Goal: Navigation & Orientation: Find specific page/section

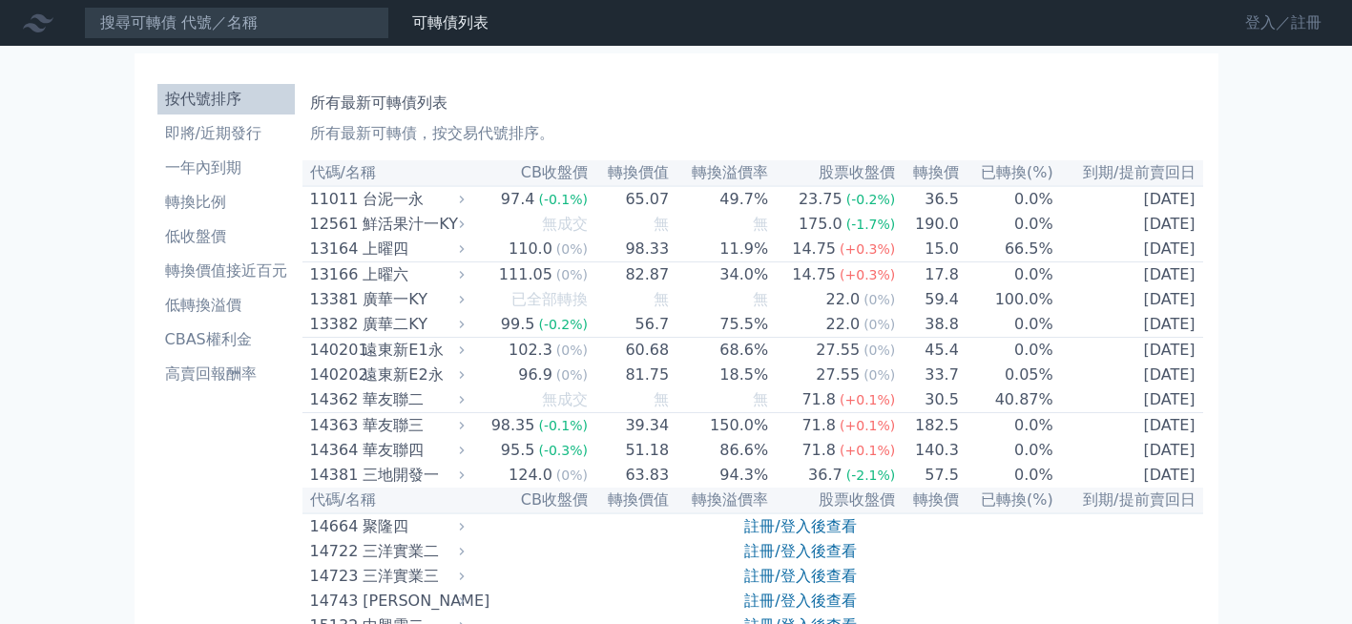
click at [1268, 25] on link "登入／註冊" at bounding box center [1282, 23] width 107 height 31
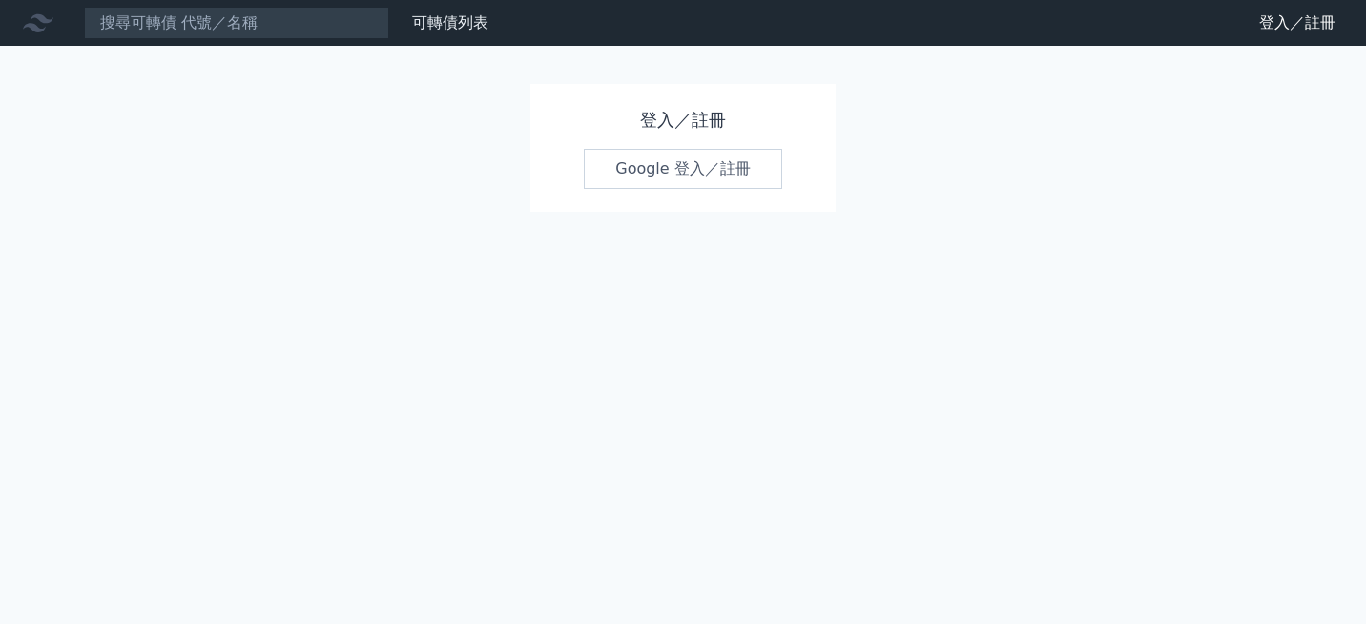
click at [642, 162] on link "Google 登入／註冊" at bounding box center [683, 169] width 198 height 40
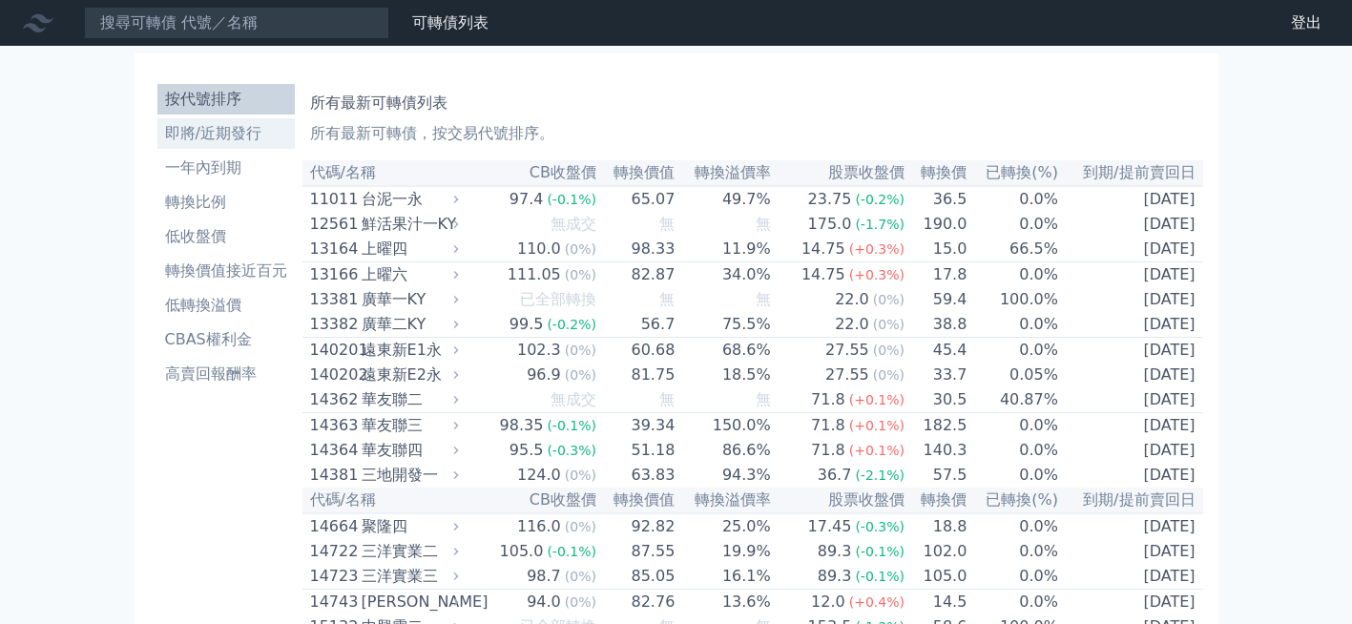
click at [196, 127] on li "即將/近期發行" at bounding box center [225, 133] width 137 height 23
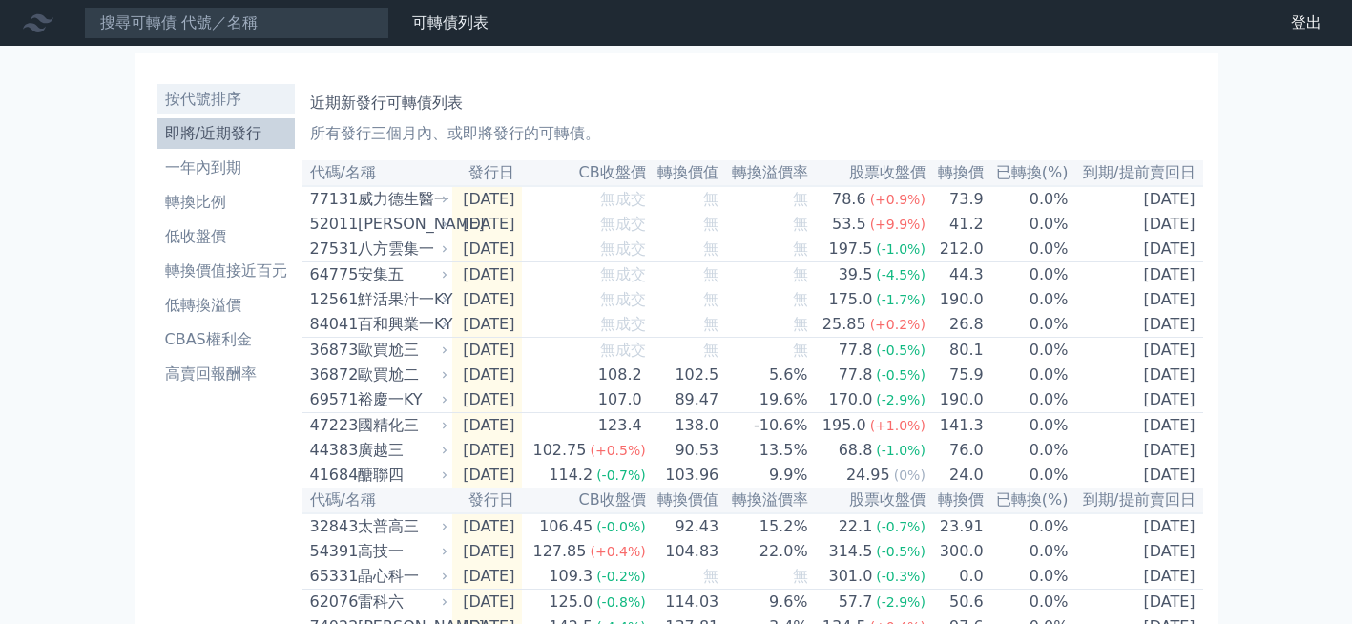
click at [199, 109] on li "按代號排序" at bounding box center [225, 99] width 137 height 23
